Goal: Find specific page/section: Find specific page/section

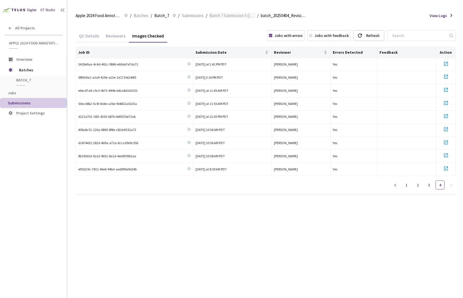
click at [246, 18] on span "Batch 7 Submission 5 ([DATE])" at bounding box center [232, 15] width 45 height 7
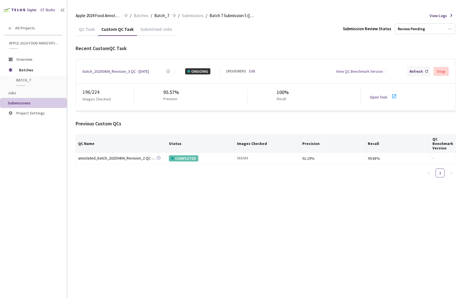
click at [414, 71] on div "Refresh" at bounding box center [416, 71] width 13 height 6
click at [423, 69] on div "Refresh" at bounding box center [416, 71] width 13 height 6
click at [415, 69] on div "Refresh" at bounding box center [416, 71] width 13 height 6
click at [125, 71] on div "batch_20250404_Revision_3 QC - [DATE]" at bounding box center [116, 71] width 66 height 6
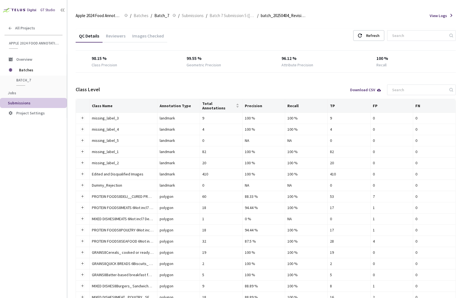
click at [139, 40] on div "Images Checked" at bounding box center [148, 38] width 38 height 10
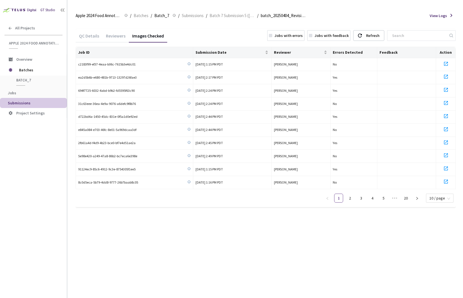
click at [291, 37] on div "Jobs with errors" at bounding box center [289, 35] width 28 height 6
click at [439, 199] on link "5" at bounding box center [440, 198] width 8 height 8
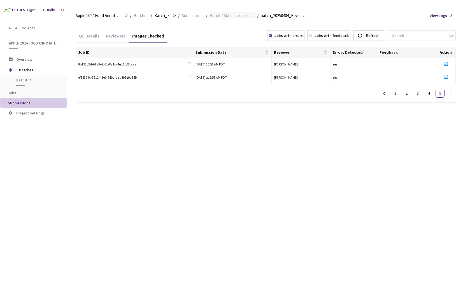
click at [226, 18] on span "Batch 7 Submission 5 ([DATE])" at bounding box center [232, 15] width 45 height 7
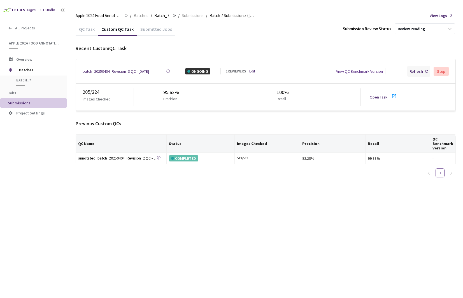
click at [417, 70] on div "Refresh" at bounding box center [416, 71] width 13 height 6
click at [415, 71] on div "Refresh" at bounding box center [416, 71] width 13 height 6
click at [130, 70] on div "batch_20250404_Revision_3 QC - [DATE]" at bounding box center [116, 71] width 66 height 6
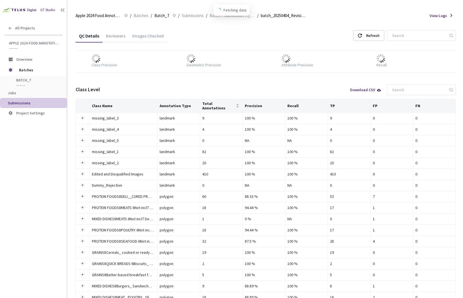
click at [147, 35] on div "Images Checked" at bounding box center [148, 38] width 38 height 10
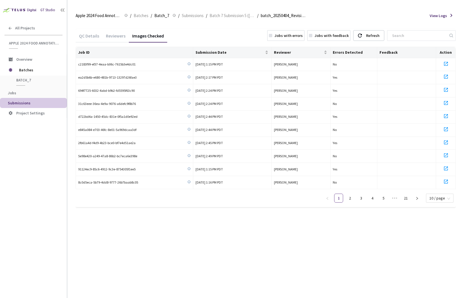
click at [303, 36] on div "Jobs with errors" at bounding box center [289, 35] width 28 height 6
click at [439, 197] on link "5" at bounding box center [440, 198] width 8 height 8
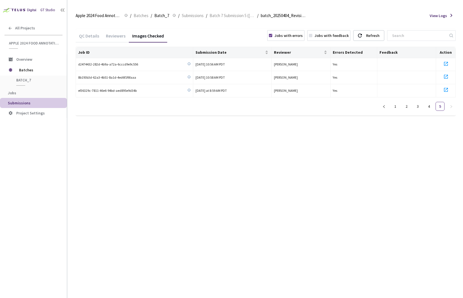
click at [412, 106] on ul "1 2 3 4 5" at bounding box center [418, 106] width 76 height 9
click at [415, 108] on link "3" at bounding box center [417, 106] width 8 height 8
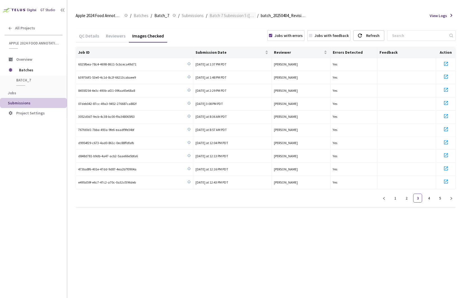
click at [233, 16] on span "Batch 7 Submission 5 ([DATE])" at bounding box center [232, 15] width 45 height 7
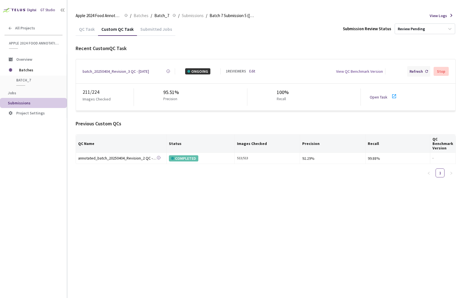
click at [420, 72] on div "Refresh" at bounding box center [416, 71] width 13 height 6
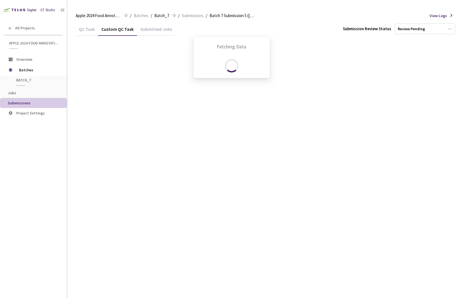
click at [420, 72] on div "Fetching Data" at bounding box center [231, 149] width 463 height 298
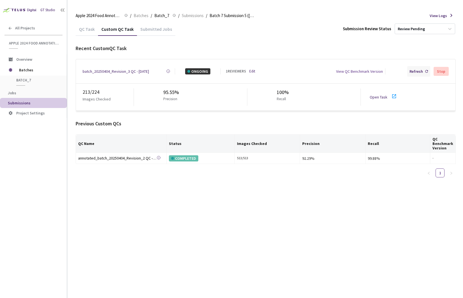
click at [421, 71] on div "Refresh" at bounding box center [416, 71] width 13 height 6
click at [112, 71] on div "batch_20250404_Revision_3 QC - [DATE]" at bounding box center [116, 71] width 66 height 6
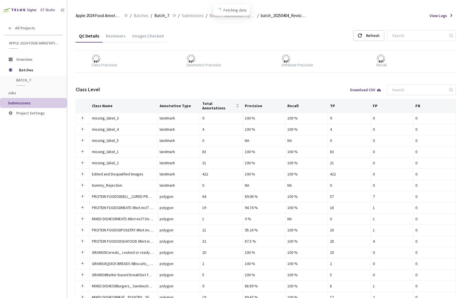
click at [155, 39] on div "Images Checked" at bounding box center [148, 38] width 38 height 10
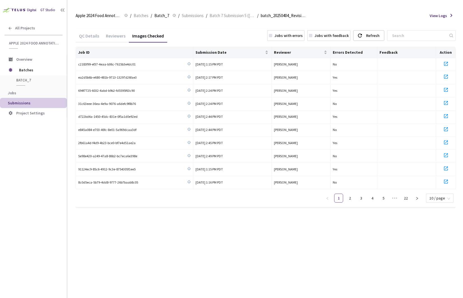
click at [303, 38] on div "Jobs with errors" at bounding box center [289, 35] width 28 height 6
click at [441, 199] on link "5" at bounding box center [440, 198] width 8 height 8
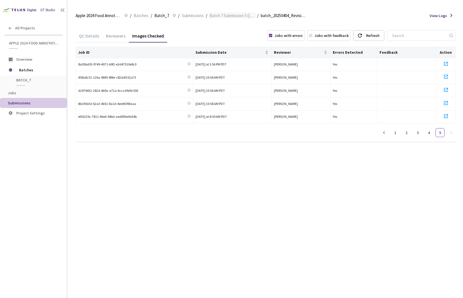
click at [226, 18] on span "Batch 7 Submission 5 ([DATE])" at bounding box center [232, 15] width 45 height 7
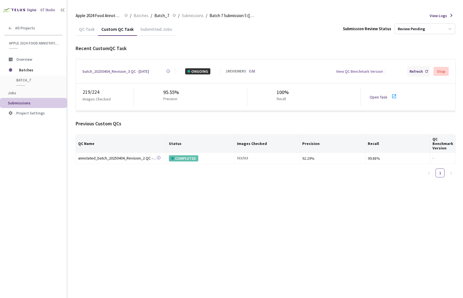
click at [417, 70] on div "Refresh" at bounding box center [416, 71] width 13 height 6
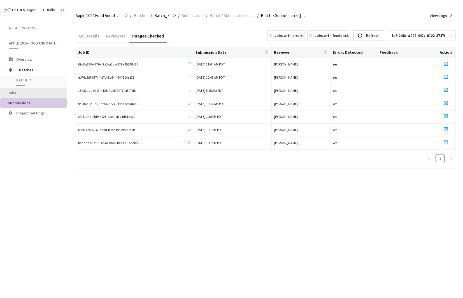
click at [36, 94] on span "Jobs" at bounding box center [35, 93] width 55 height 5
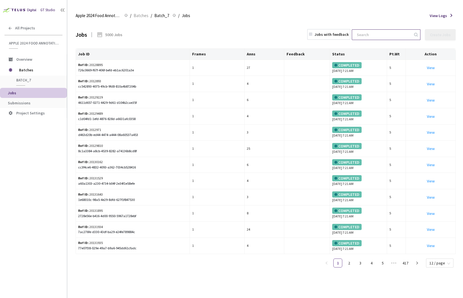
click at [387, 31] on input at bounding box center [384, 35] width 60 height 10
paste input "0f964226-add9-4e9c-8af3-7541ed758978"
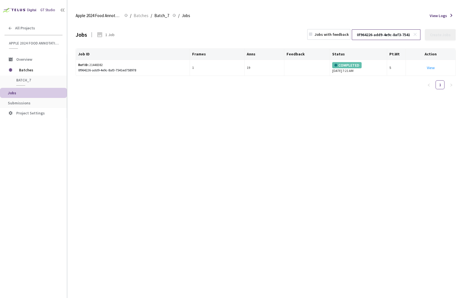
scroll to position [0, 28]
type input "0f964226-add9-4e9c-8af3-7541ed758978"
drag, startPoint x: 102, startPoint y: 66, endPoint x: 89, endPoint y: 66, distance: 13.2
click at [89, 66] on div "Ref ID: 21448382" at bounding box center [114, 64] width 72 height 5
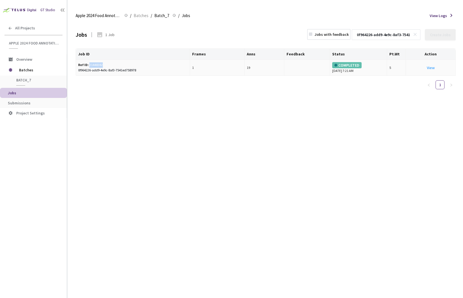
copy div "21448382"
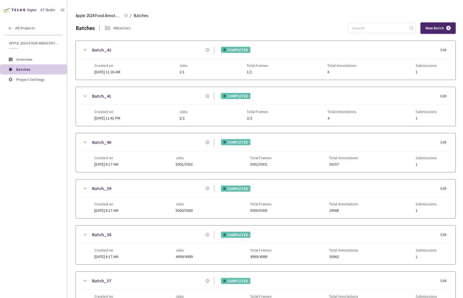
scroll to position [324, 0]
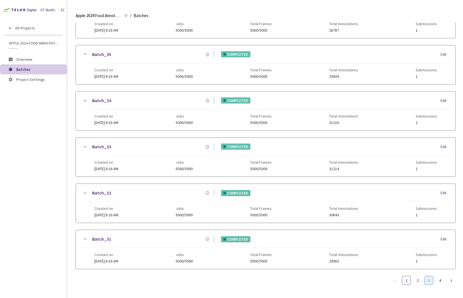
click at [430, 276] on link "3" at bounding box center [429, 280] width 8 height 8
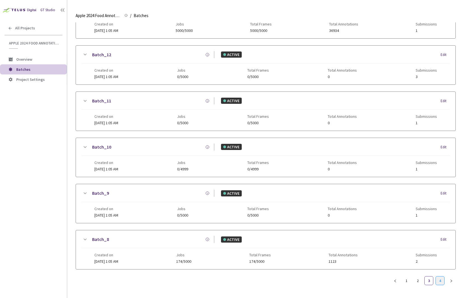
click at [438, 283] on link "4" at bounding box center [440, 281] width 8 height 8
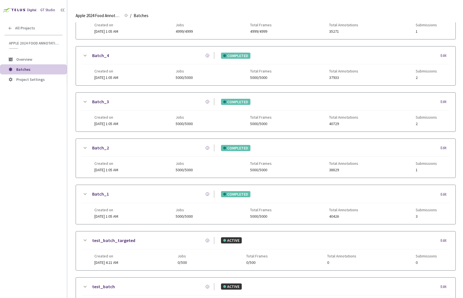
scroll to position [0, 0]
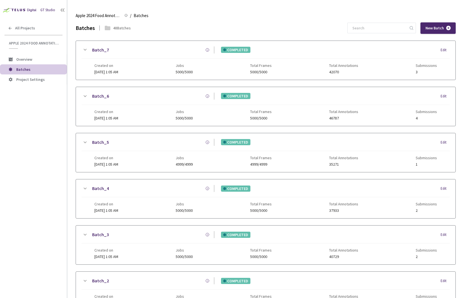
click at [87, 190] on icon at bounding box center [85, 188] width 7 height 7
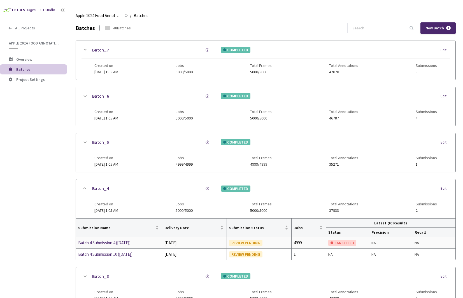
click at [104, 243] on div "Batch 4 Submission 4 (03-21-25)" at bounding box center [107, 243] width 59 height 7
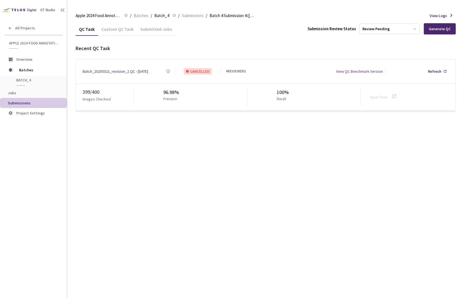
click at [111, 34] on div "Custom QC Task" at bounding box center [117, 31] width 39 height 10
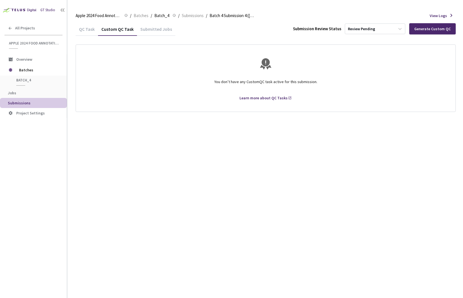
click at [89, 32] on div "QC Task" at bounding box center [87, 31] width 22 height 10
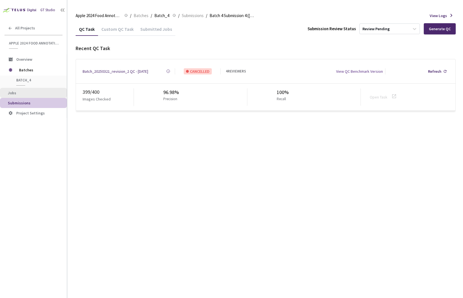
click at [27, 93] on span "Jobs" at bounding box center [35, 93] width 55 height 5
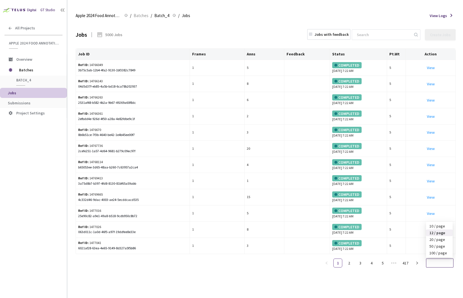
click at [438, 267] on span "12 / page" at bounding box center [439, 263] width 21 height 8
click at [438, 253] on div "100 / page" at bounding box center [439, 253] width 20 height 6
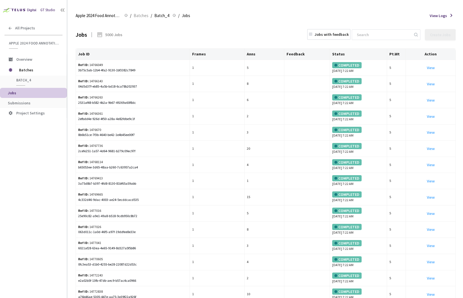
drag, startPoint x: 78, startPoint y: 70, endPoint x: 126, endPoint y: 47, distance: 53.1
click at [126, 47] on div "Jobs 5000 Jobs Jobs with feedback Create Jobs" at bounding box center [266, 34] width 380 height 25
click at [39, 106] on li "Submissions" at bounding box center [33, 103] width 67 height 10
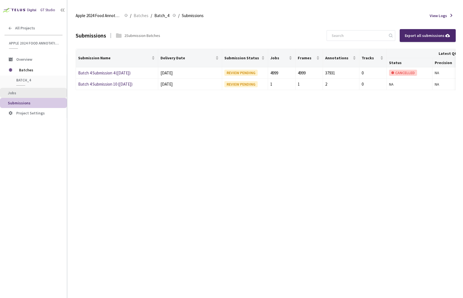
click at [35, 97] on li "Jobs" at bounding box center [33, 93] width 67 height 10
